Goal: Transaction & Acquisition: Purchase product/service

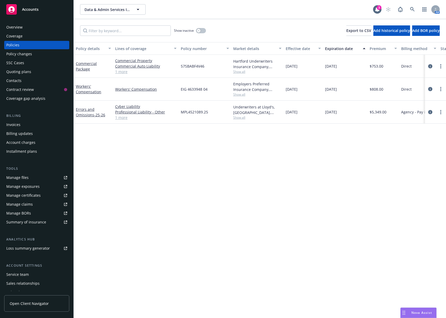
click at [39, 122] on div "Invoices" at bounding box center [36, 125] width 61 height 8
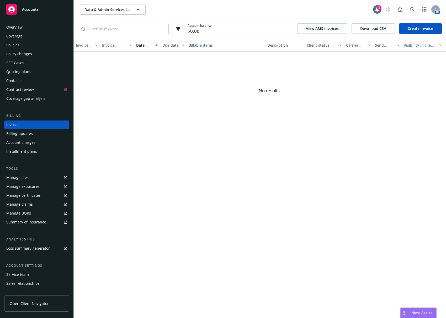
click at [36, 69] on div "Quoting plans" at bounding box center [36, 72] width 61 height 8
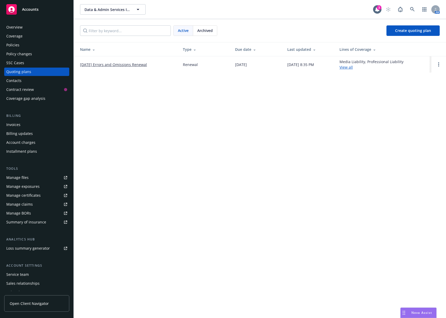
click at [303, 120] on div "Data & Admin Services Inc. Data & Admin Services Inc. 3 AM Active Archived Crea…" at bounding box center [260, 159] width 372 height 318
click at [109, 64] on link "[DATE] Errors and Omissions Renewal" at bounding box center [113, 65] width 67 height 6
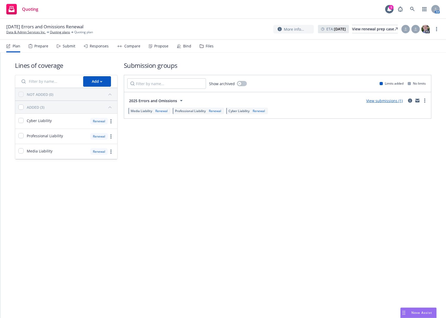
click at [187, 45] on div "Bind" at bounding box center [187, 46] width 8 height 4
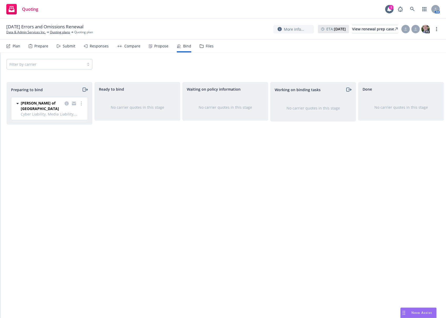
click at [82, 111] on span "Cyber Liability, Media Liability, Professional Liability" at bounding box center [53, 114] width 64 height 6
click at [82, 102] on link "more" at bounding box center [81, 103] width 6 height 6
click at [74, 115] on span "Complete preparation" at bounding box center [58, 114] width 51 height 5
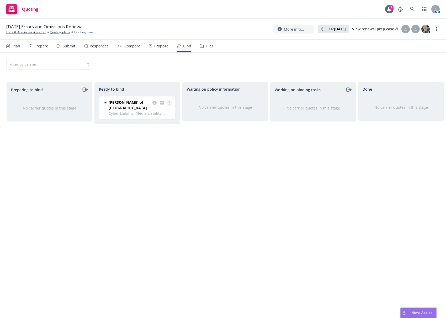
click at [169, 102] on icon "more" at bounding box center [169, 103] width 1 height 4
click at [159, 115] on span "Log bind order" at bounding box center [144, 113] width 39 height 5
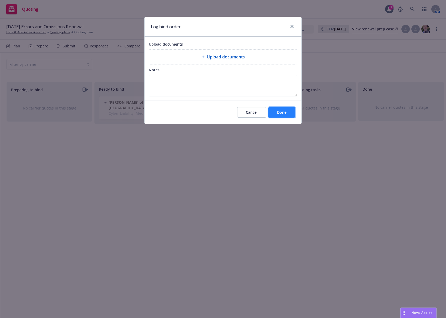
click at [272, 113] on button "Done" at bounding box center [281, 112] width 27 height 10
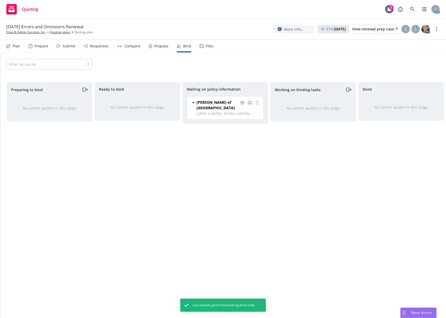
click at [258, 103] on link "more" at bounding box center [257, 103] width 6 height 6
click at [252, 112] on link "Create policies" at bounding box center [235, 113] width 47 height 10
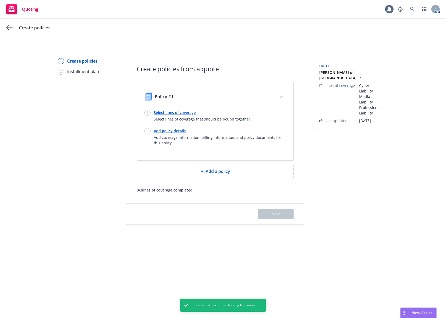
click at [175, 113] on link "Select lines of coverage" at bounding box center [203, 113] width 98 height 6
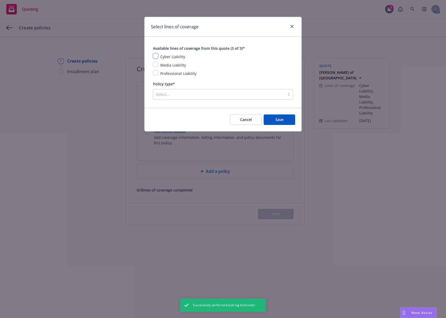
drag, startPoint x: 157, startPoint y: 55, endPoint x: 157, endPoint y: 59, distance: 4.2
click at [157, 57] on input "checkbox" at bounding box center [155, 55] width 5 height 5
checkbox input "true"
drag, startPoint x: 158, startPoint y: 64, endPoint x: 158, endPoint y: 68, distance: 3.9
click at [158, 65] on div "Media Liability" at bounding box center [223, 65] width 140 height 6
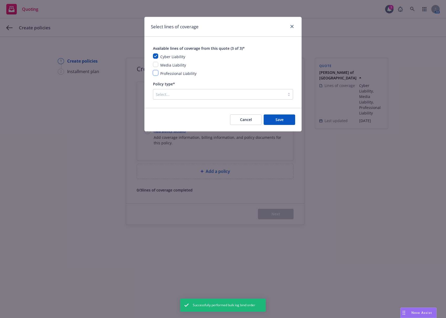
click at [158, 72] on input "checkbox" at bounding box center [155, 72] width 5 height 5
checkbox input "true"
click at [155, 63] on input "checkbox" at bounding box center [155, 64] width 5 height 5
checkbox input "true"
click at [171, 94] on div at bounding box center [219, 94] width 126 height 6
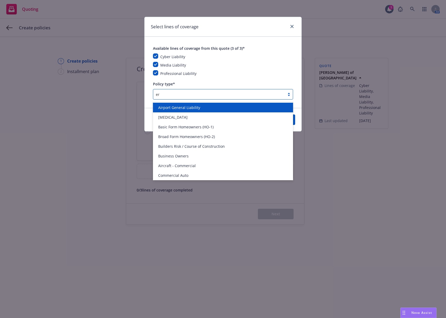
type input "err"
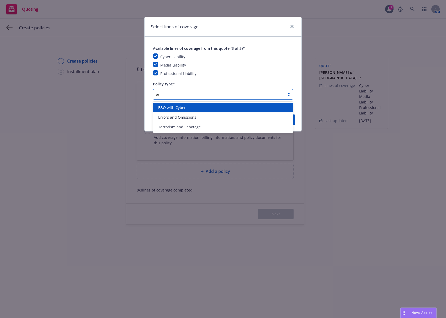
click at [175, 107] on span "E&O with Cyber" at bounding box center [172, 108] width 28 height 6
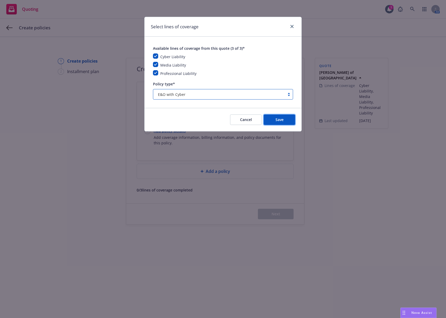
click at [272, 119] on button "Save" at bounding box center [279, 120] width 31 height 10
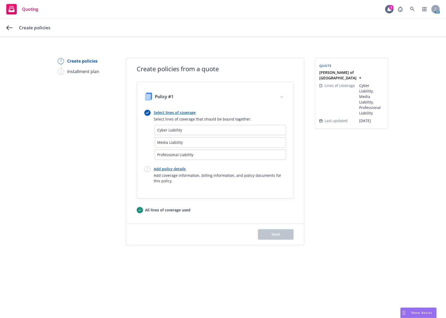
click at [169, 170] on link "Add policy details" at bounding box center [220, 169] width 132 height 6
select select "12"
select select "CA"
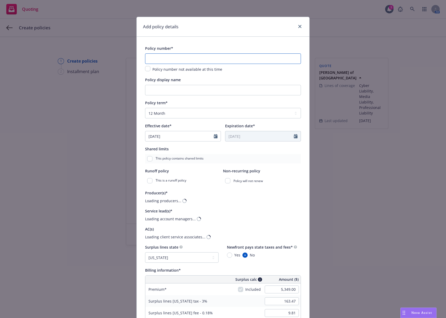
click at [151, 62] on input "text" at bounding box center [223, 58] width 156 height 10
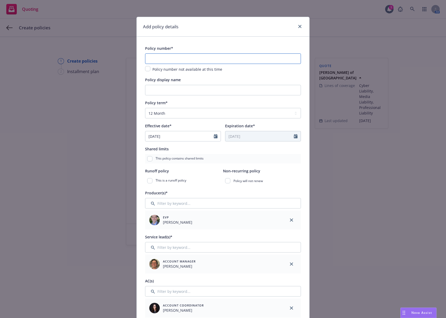
click at [176, 59] on input "text" at bounding box center [223, 58] width 156 height 10
paste input "MPL452108925"
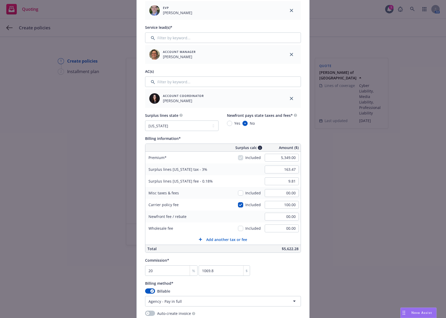
scroll to position [236, 0]
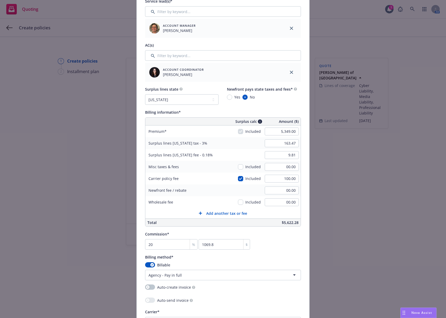
type input "MPL452108925"
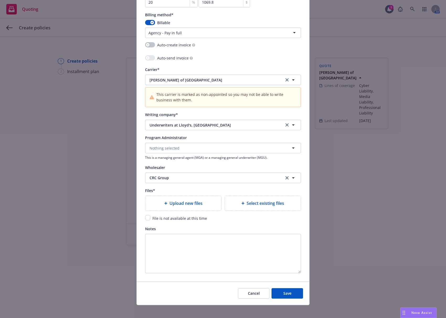
scroll to position [483, 0]
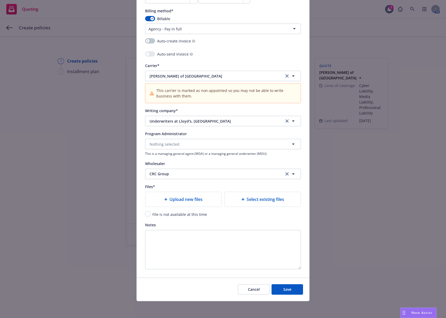
click at [165, 204] on div "Upload new files" at bounding box center [183, 199] width 76 height 15
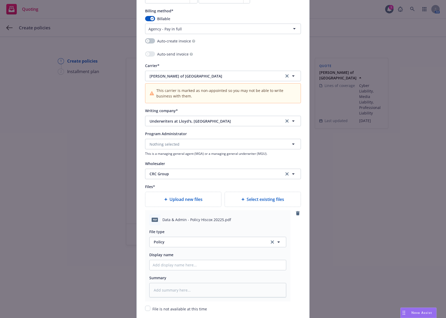
click at [252, 221] on div "Data & Admin - Policy Hiscox 20225.pdf" at bounding box center [224, 220] width 124 height 6
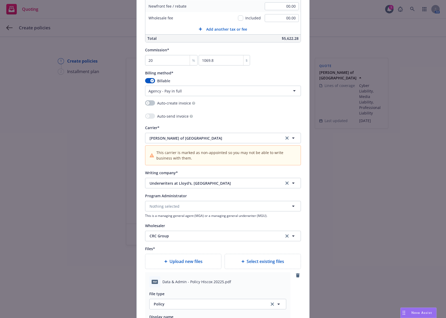
scroll to position [577, 0]
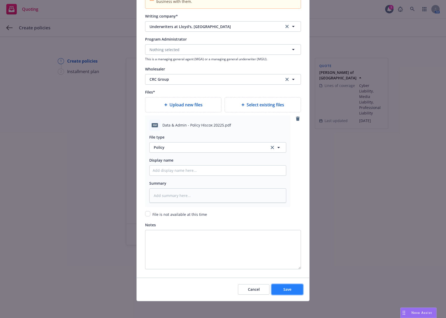
click at [287, 289] on span "Save" at bounding box center [287, 289] width 8 height 5
type textarea "x"
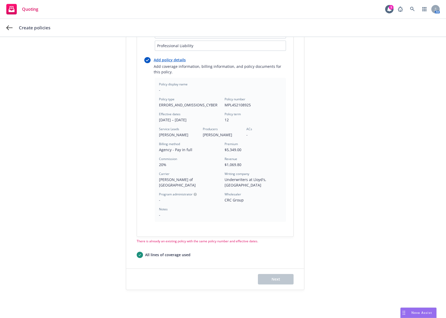
scroll to position [0, 0]
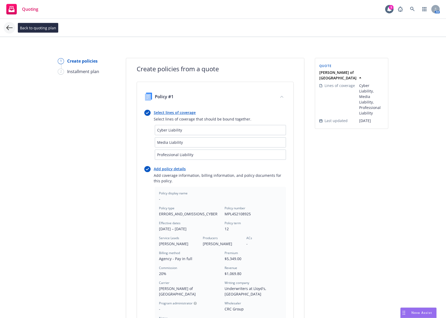
click at [10, 26] on icon at bounding box center [9, 28] width 6 height 6
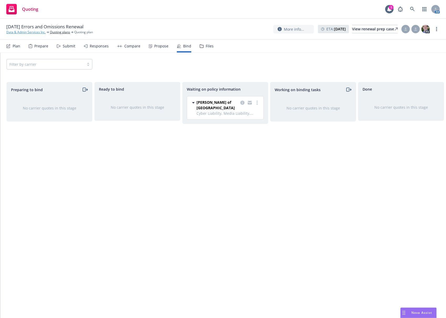
click at [31, 34] on link "Data & Admin Services Inc." at bounding box center [25, 32] width 39 height 5
